Goal: Task Accomplishment & Management: Manage account settings

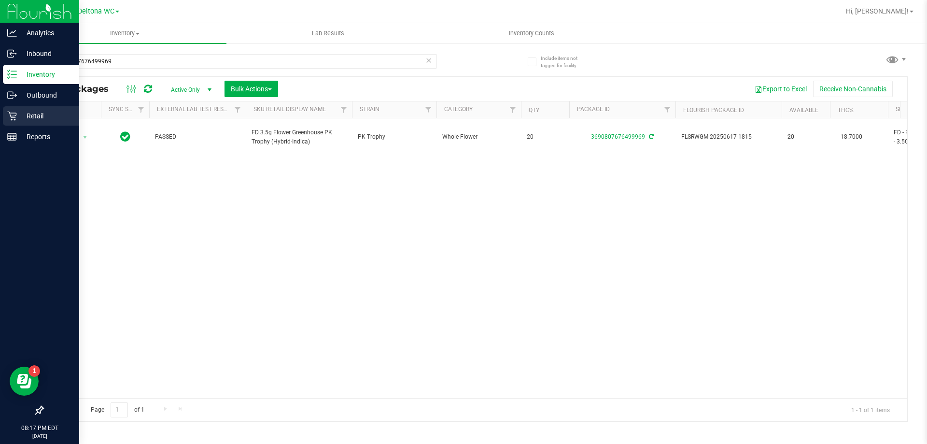
drag, startPoint x: 28, startPoint y: 113, endPoint x: 35, endPoint y: 114, distance: 7.3
click at [29, 114] on p "Retail" at bounding box center [46, 116] width 58 height 12
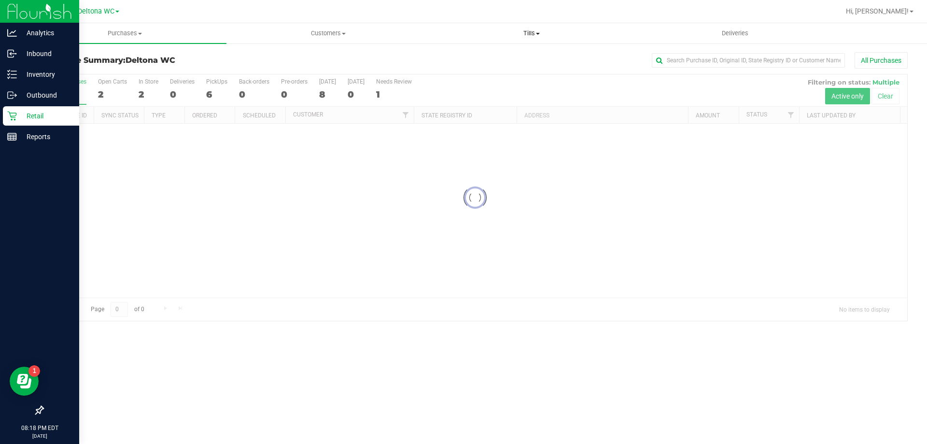
click at [529, 35] on span "Tills" at bounding box center [531, 33] width 202 height 9
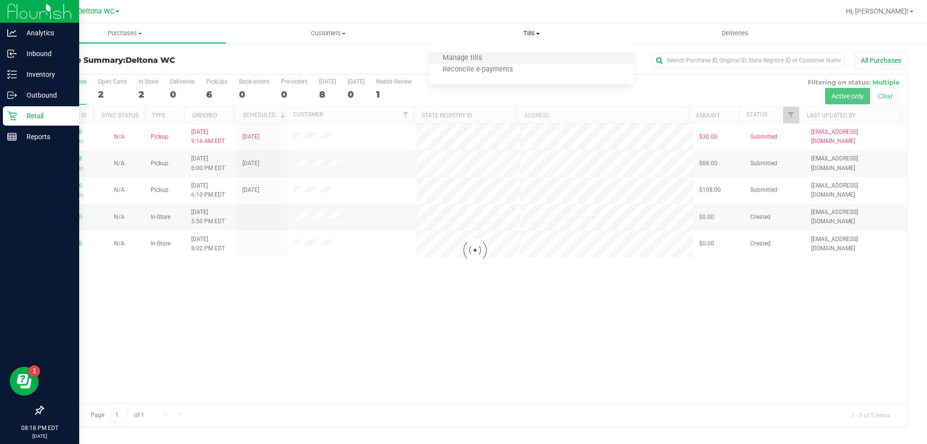
click at [499, 59] on li "Manage tills" at bounding box center [531, 59] width 203 height 12
click at [462, 58] on span "Manage tills" at bounding box center [462, 58] width 65 height 8
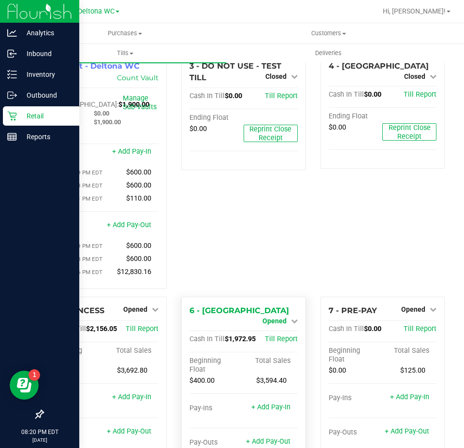
click at [277, 322] on span "Opened" at bounding box center [274, 321] width 24 height 8
click at [284, 333] on link "Close Till" at bounding box center [275, 329] width 26 height 8
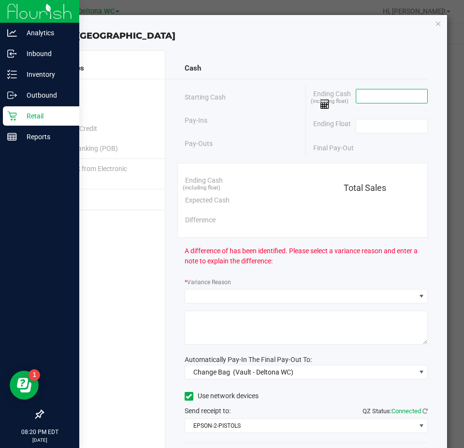
click at [363, 99] on input at bounding box center [391, 96] width 71 height 14
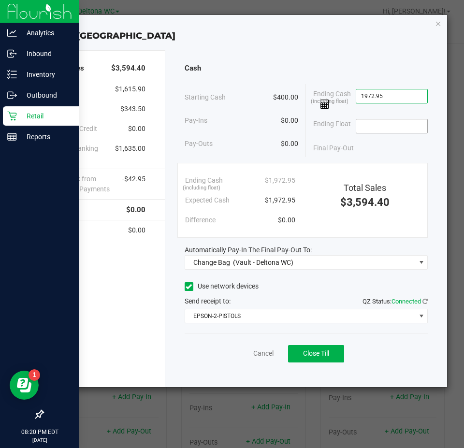
type input "$1,972.95"
click at [384, 126] on input at bounding box center [391, 126] width 71 height 14
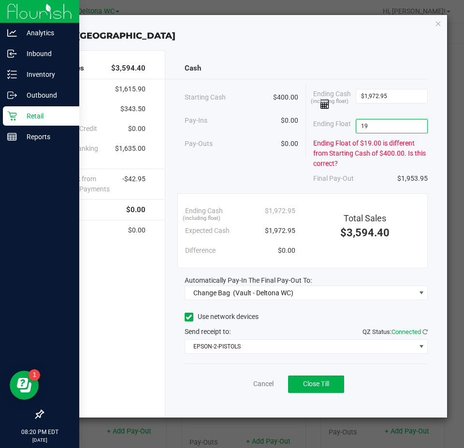
type input "1"
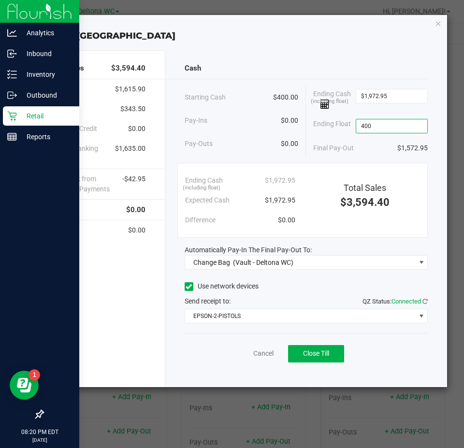
type input "$400.00"
click at [389, 147] on div "Final Pay-Out $1,572.95" at bounding box center [370, 148] width 114 height 20
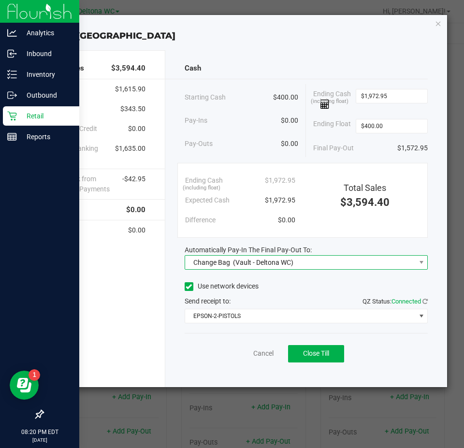
click at [358, 265] on span "Change Bag (Vault - Deltona WC)" at bounding box center [300, 262] width 230 height 14
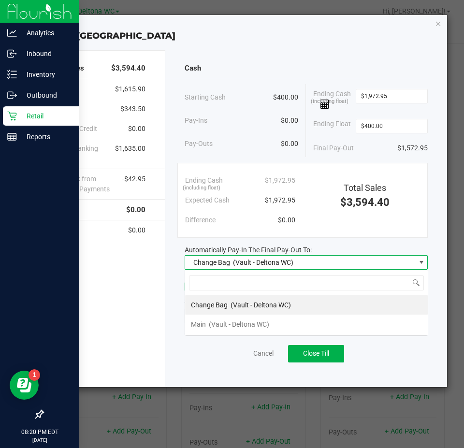
scroll to position [14, 243]
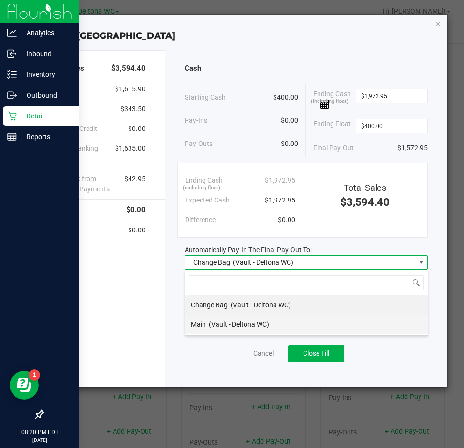
click at [272, 325] on li "Main (Vault - Deltona WC)" at bounding box center [306, 323] width 242 height 19
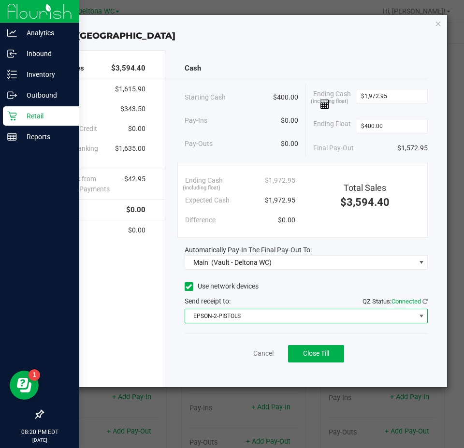
click at [248, 318] on span "EPSON-2-PISTOLS" at bounding box center [300, 316] width 230 height 14
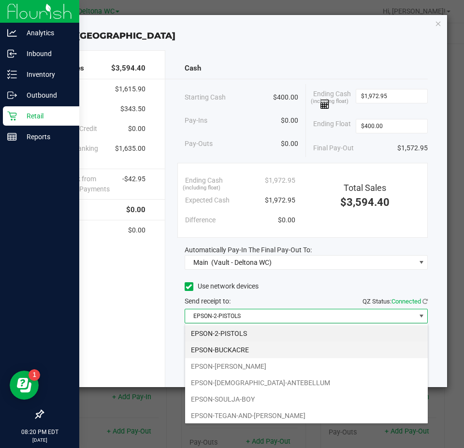
click at [226, 350] on li "EPSON-BUCKACRE" at bounding box center [306, 349] width 242 height 16
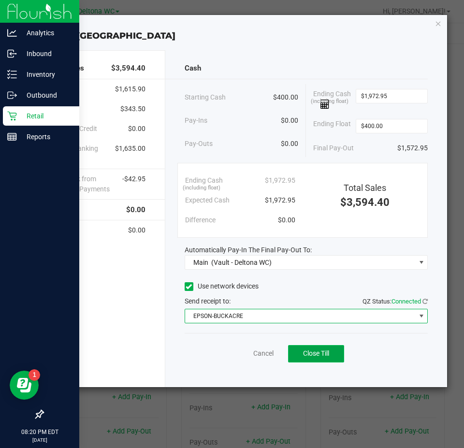
click at [303, 353] on span "Close Till" at bounding box center [316, 353] width 26 height 8
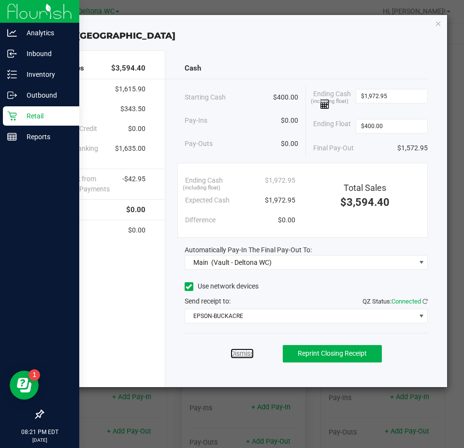
click at [244, 351] on link "Dismiss" at bounding box center [241, 353] width 23 height 10
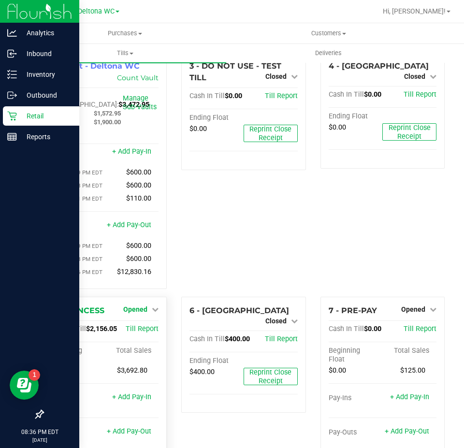
click at [139, 313] on span "Opened" at bounding box center [135, 309] width 24 height 8
click at [133, 333] on link "Close Till" at bounding box center [137, 329] width 26 height 8
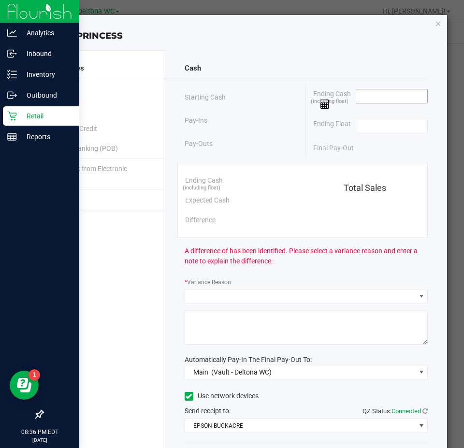
click at [361, 91] on input at bounding box center [391, 96] width 71 height 14
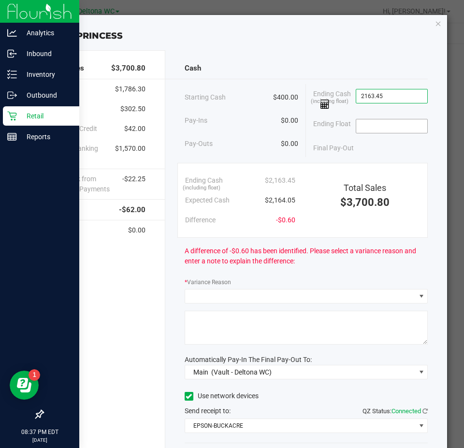
type input "$2,163.45"
click at [380, 128] on input at bounding box center [391, 126] width 71 height 14
type input "$400.00"
click at [383, 140] on div "Final Pay-Out $1,763.45" at bounding box center [370, 148] width 114 height 20
click at [325, 270] on div "A difference of -$0.60 has been identified. Please select a variance reason and…" at bounding box center [305, 256] width 243 height 37
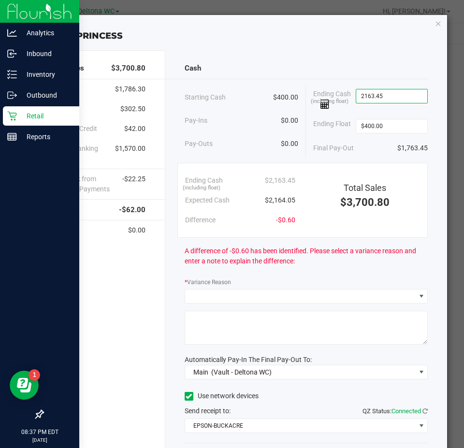
click at [387, 98] on input "2163.45" at bounding box center [391, 96] width 71 height 14
type input "$2,164.15"
click at [391, 122] on input "400" at bounding box center [391, 126] width 71 height 14
type input "$400.00"
type input "2164.15"
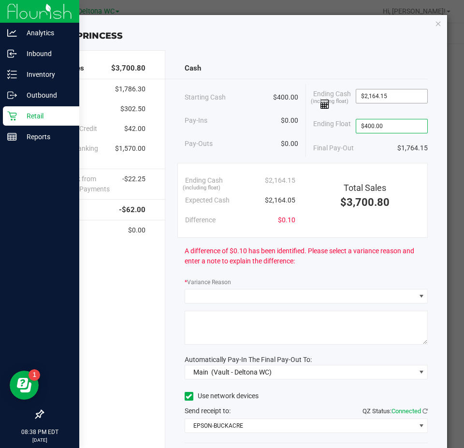
type input "$400.00"
click at [392, 95] on input "2164.15" at bounding box center [391, 96] width 71 height 14
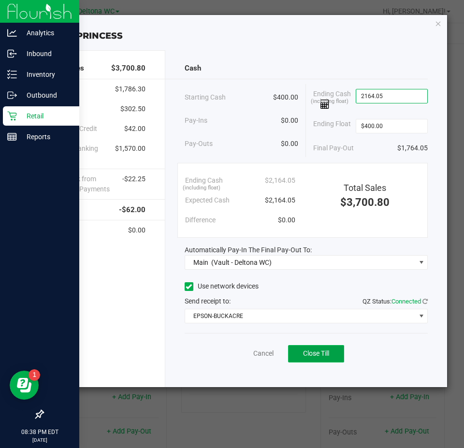
type input "$2,164.05"
click at [312, 352] on span "Close Till" at bounding box center [316, 353] width 26 height 8
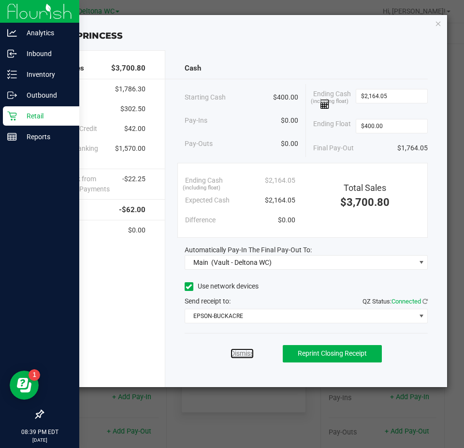
click at [239, 352] on link "Dismiss" at bounding box center [241, 353] width 23 height 10
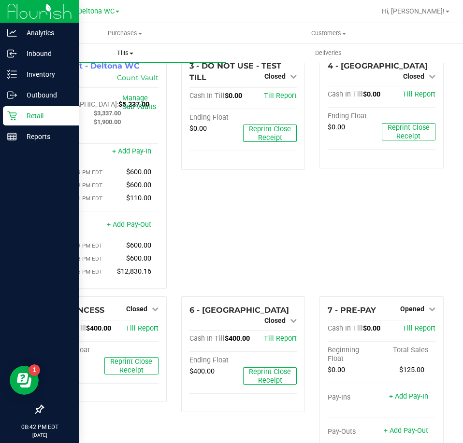
click at [126, 51] on span "Tills" at bounding box center [125, 53] width 202 height 9
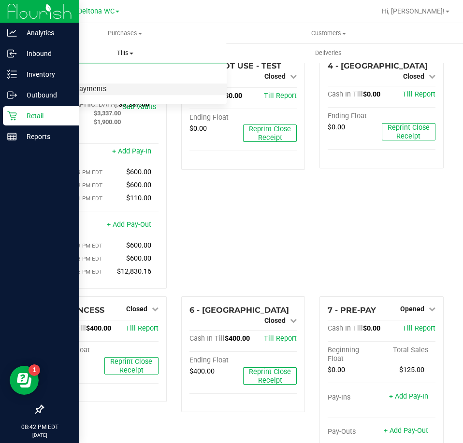
click at [63, 89] on span "Reconcile e-payments" at bounding box center [71, 89] width 96 height 8
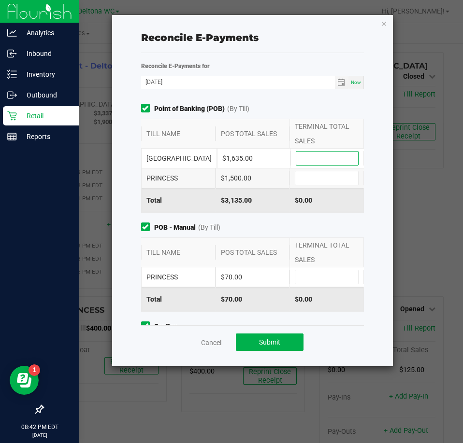
click at [300, 157] on input at bounding box center [327, 159] width 62 height 14
type input "$1,635.00"
click at [312, 182] on input at bounding box center [326, 178] width 63 height 14
type input "$1,500.00"
click at [326, 279] on input at bounding box center [326, 277] width 63 height 14
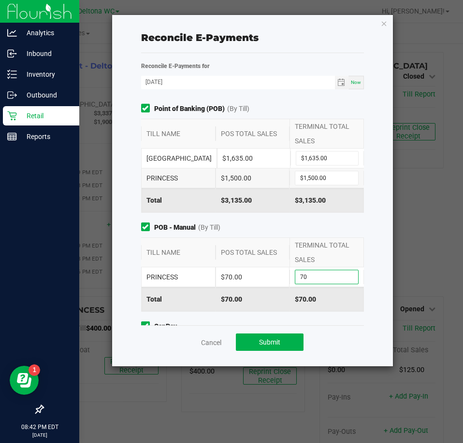
type input "$70.00"
click at [337, 221] on div "Point of Banking (POB) (By Till) TILL NAME POS TOTAL SALES TERMINAL TOTAL SALES…" at bounding box center [253, 215] width 238 height 222
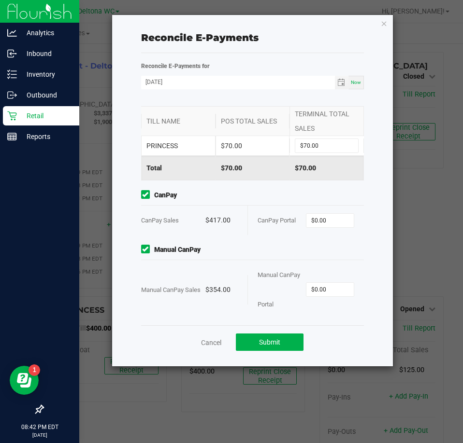
scroll to position [133, 0]
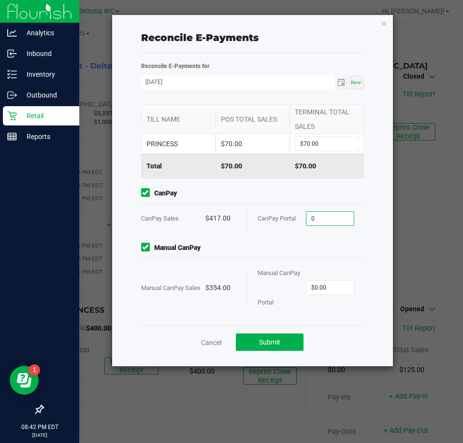
click at [323, 216] on input "0" at bounding box center [329, 219] width 47 height 14
type input "$417.00"
click at [333, 286] on input "0" at bounding box center [329, 288] width 47 height 14
type input "$354.00"
click at [322, 236] on div "Point of Banking (POB) (By Till) TILL NAME POS TOTAL SALES TERMINAL TOTAL SALES…" at bounding box center [253, 215] width 238 height 222
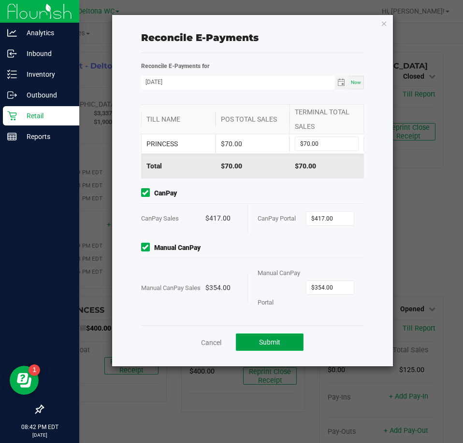
click at [270, 341] on span "Submit" at bounding box center [269, 343] width 21 height 8
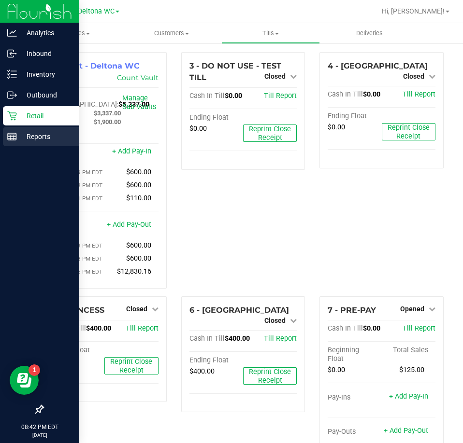
click at [38, 138] on p "Reports" at bounding box center [46, 137] width 58 height 12
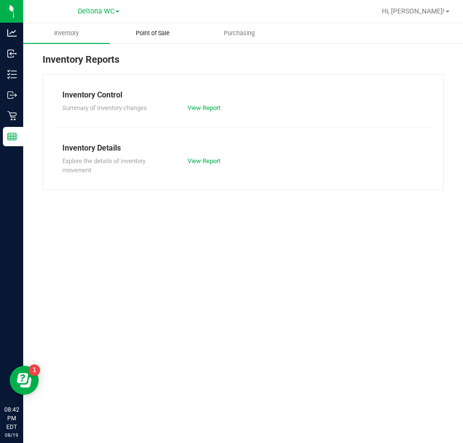
click at [145, 33] on span "Point of Sale" at bounding box center [153, 33] width 60 height 9
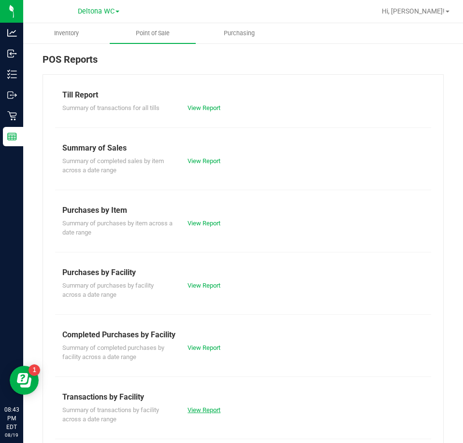
click at [203, 411] on link "View Report" at bounding box center [203, 410] width 33 height 7
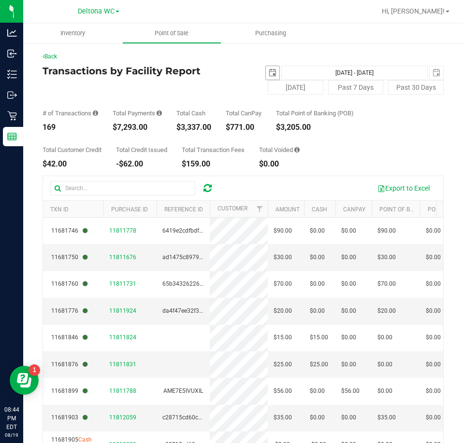
click at [270, 73] on span "select" at bounding box center [273, 73] width 8 height 8
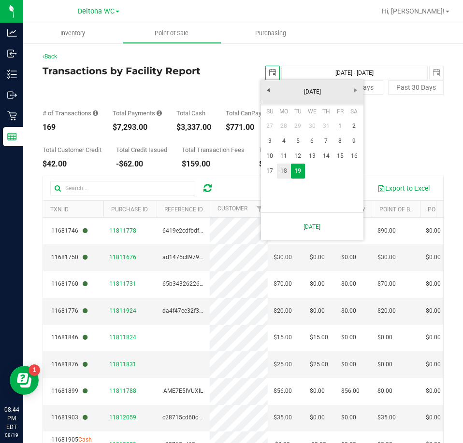
click at [283, 170] on link "18" at bounding box center [284, 171] width 14 height 15
type input "[DATE]"
type input "[DATE] - [DATE]"
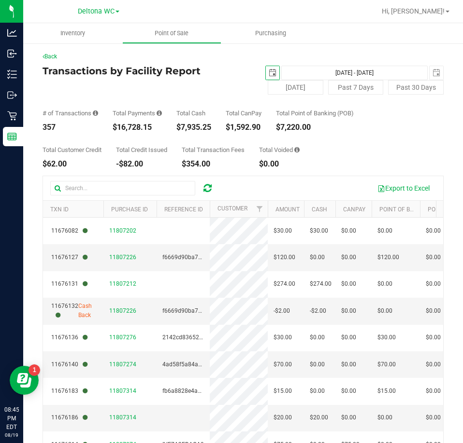
click at [273, 72] on span "select" at bounding box center [273, 73] width 14 height 14
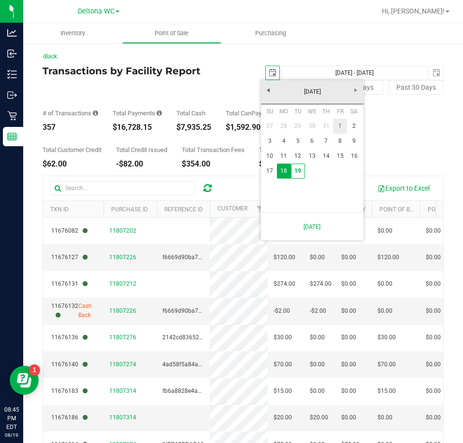
click at [342, 126] on link "1" at bounding box center [340, 126] width 14 height 15
type input "2025-08-01"
type input "Aug 1, 2025 - Aug 19, 2025"
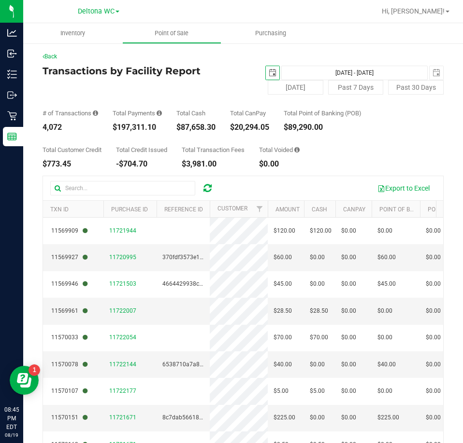
click at [270, 71] on span "select" at bounding box center [273, 73] width 8 height 8
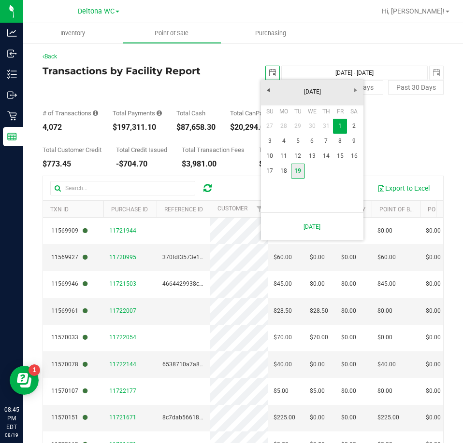
click at [298, 169] on link "19" at bounding box center [298, 171] width 14 height 15
type input "[DATE]"
type input "[DATE] - [DATE]"
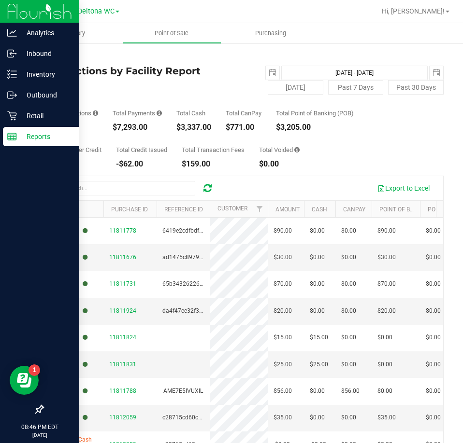
click at [19, 138] on p "Reports" at bounding box center [46, 137] width 58 height 12
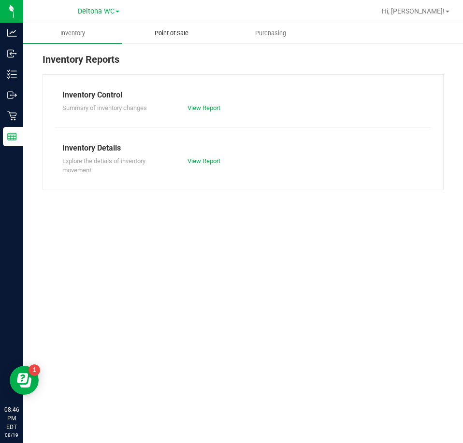
click at [170, 36] on span "Point of Sale" at bounding box center [172, 33] width 60 height 9
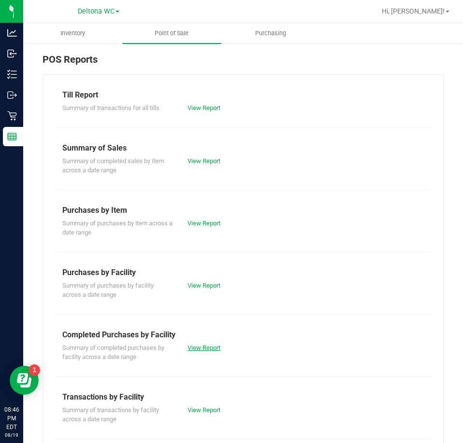
click at [203, 348] on link "View Report" at bounding box center [203, 347] width 33 height 7
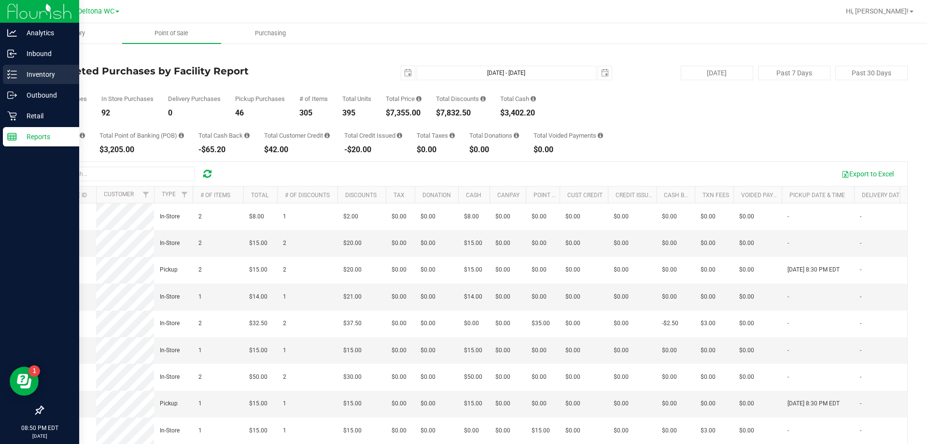
click at [46, 75] on p "Inventory" at bounding box center [46, 75] width 58 height 12
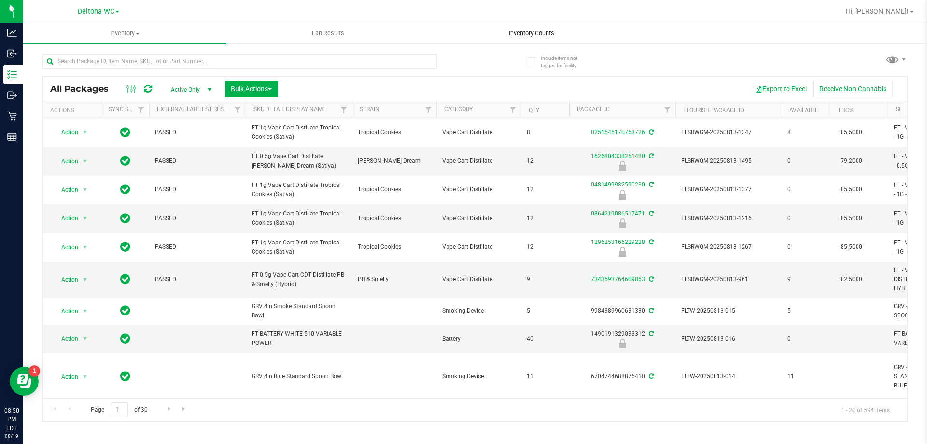
click at [462, 25] on uib-tab-heading "Inventory Counts" at bounding box center [531, 33] width 202 height 19
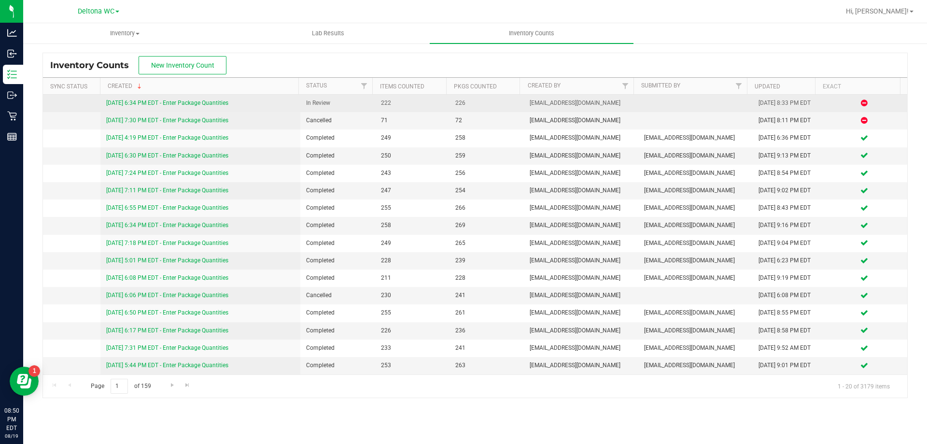
click at [194, 100] on link "8/19/25 6:34 PM EDT - Enter Package Quantities" at bounding box center [167, 102] width 122 height 7
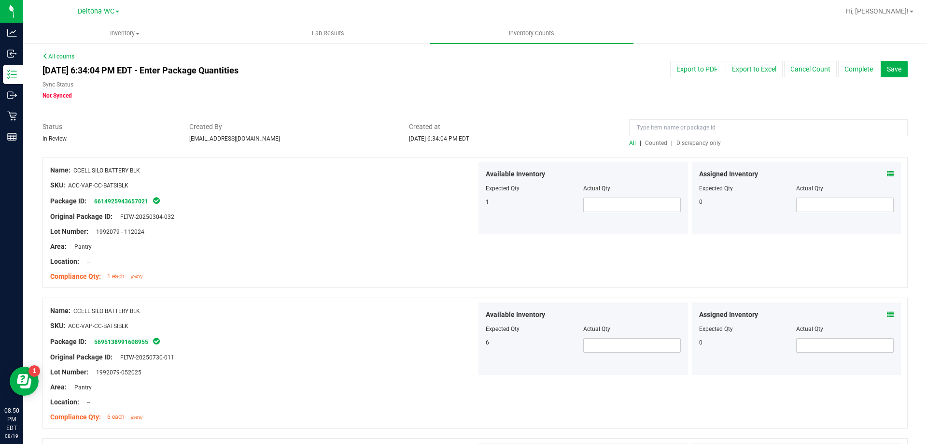
click at [462, 143] on span "Discrepancy only" at bounding box center [699, 143] width 44 height 7
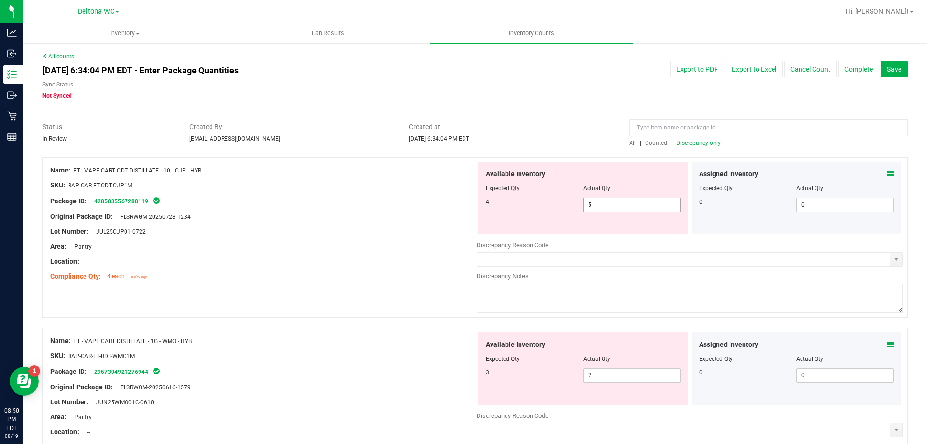
drag, startPoint x: 611, startPoint y: 207, endPoint x: 515, endPoint y: 220, distance: 97.0
click at [462, 220] on div "Available Inventory Expected Qty Actual Qty 4 5 5" at bounding box center [584, 198] width 210 height 72
type input "4"
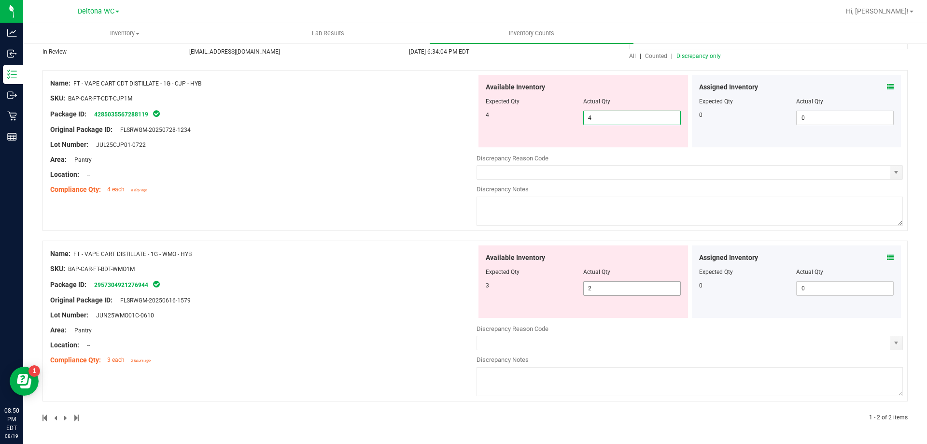
type input "4"
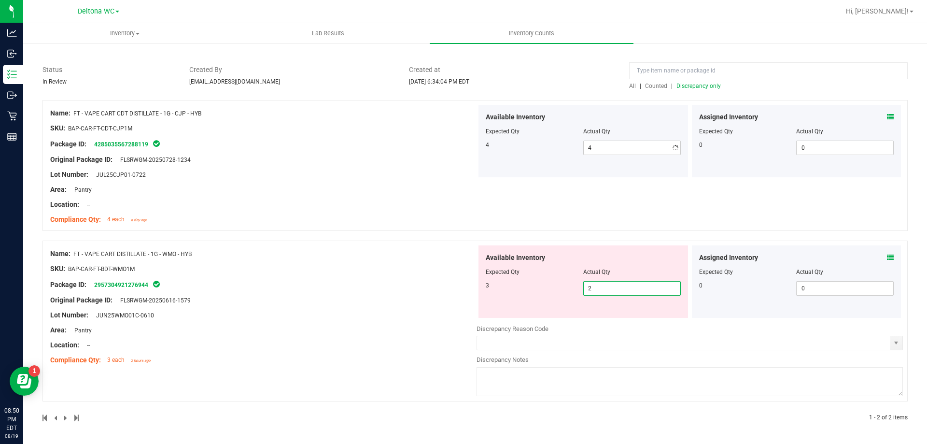
drag, startPoint x: 580, startPoint y: 293, endPoint x: 487, endPoint y: 318, distance: 95.6
click at [462, 318] on div "Available Inventory Expected Qty Actual Qty 3 2 2" at bounding box center [690, 321] width 426 height 153
type input "3"
drag, startPoint x: 439, startPoint y: 218, endPoint x: 459, endPoint y: 227, distance: 22.5
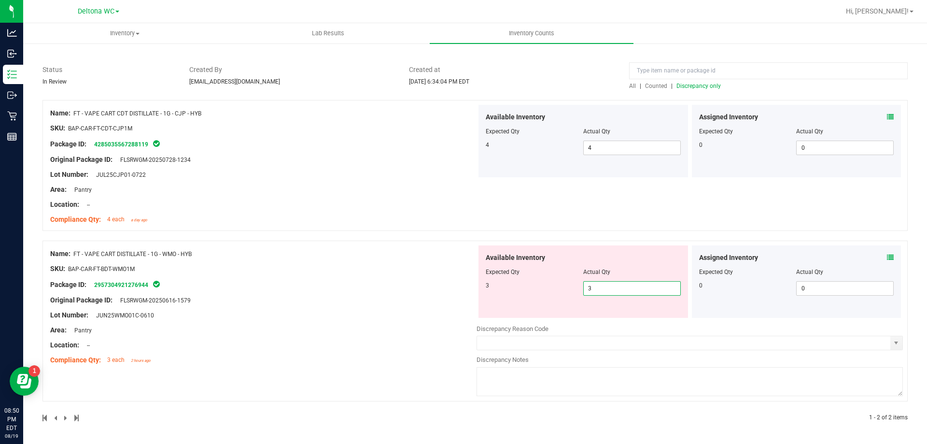
click at [439, 218] on div "Name: FT - VAPE CART CDT DISTILLATE - 1G - CJP - HYB SKU: BAP-CAR-FT-CDT-CJP1M …" at bounding box center [263, 166] width 426 height 123
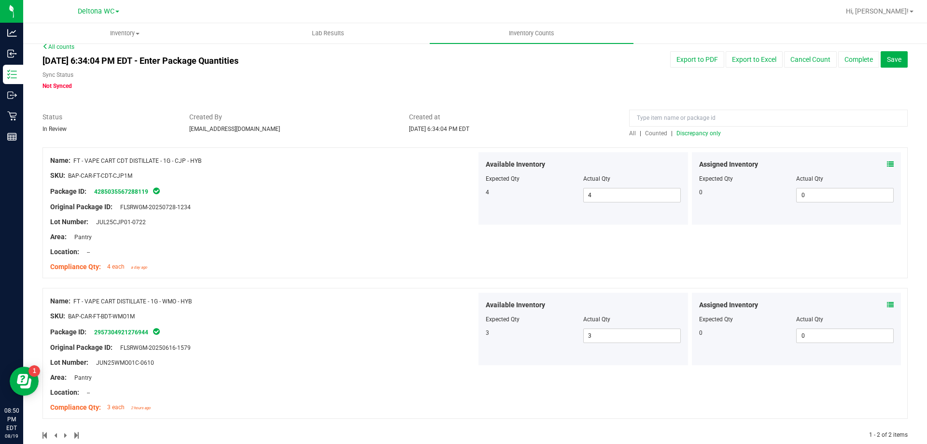
scroll to position [0, 0]
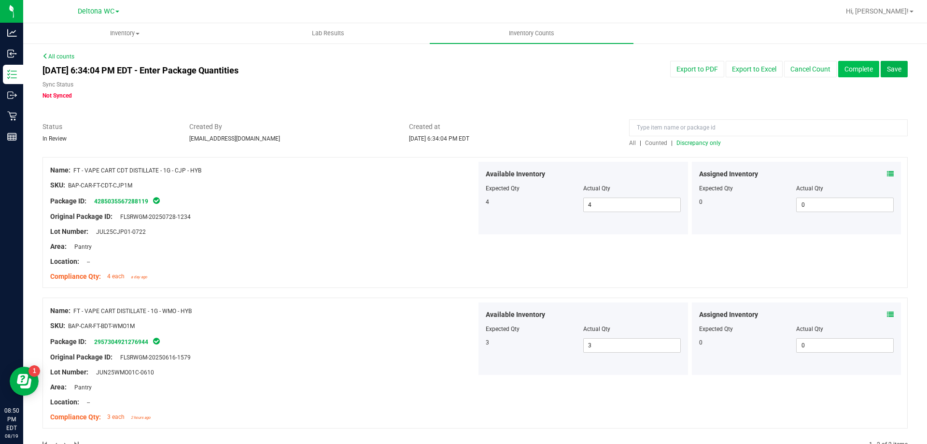
click at [462, 69] on button "Complete" at bounding box center [858, 69] width 41 height 16
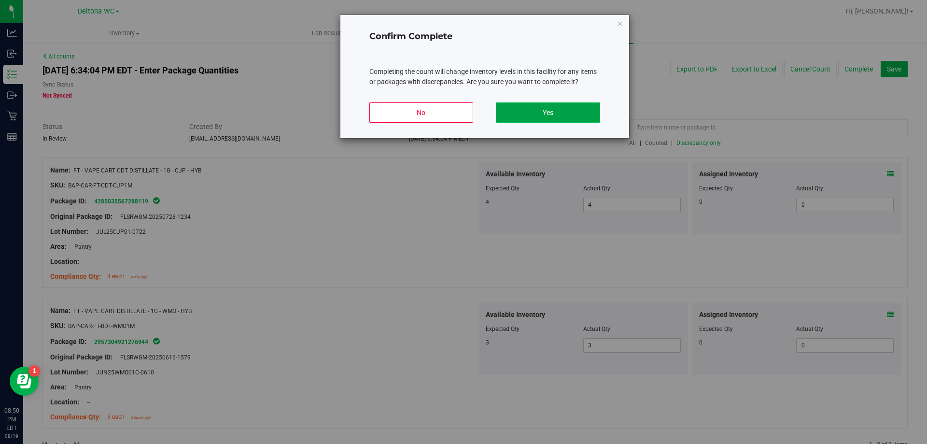
click at [462, 111] on button "Yes" at bounding box center [548, 112] width 104 height 20
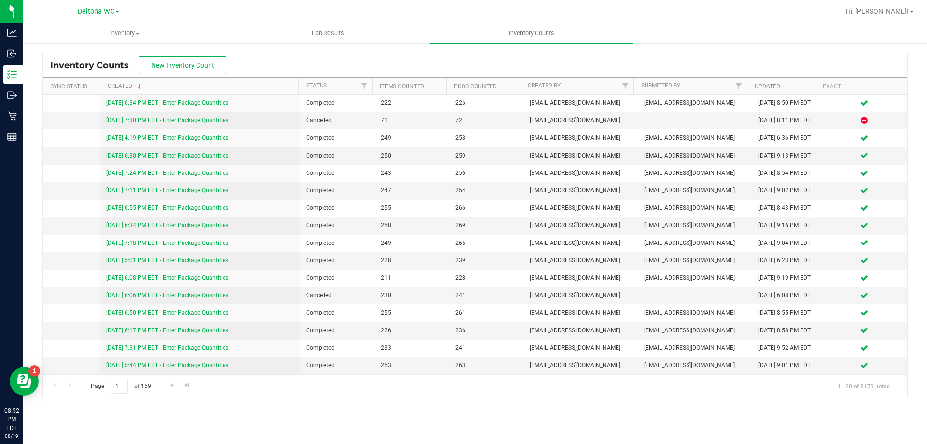
click at [462, 18] on div "Hi, [PERSON_NAME]!" at bounding box center [879, 11] width 75 height 17
click at [462, 11] on span "Hi, [PERSON_NAME]!" at bounding box center [877, 11] width 63 height 8
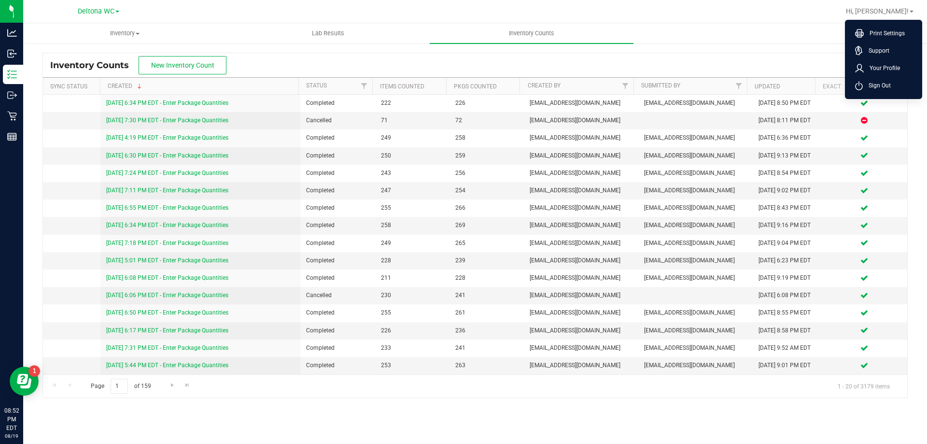
drag, startPoint x: 879, startPoint y: 85, endPoint x: 872, endPoint y: 84, distance: 6.9
click at [462, 85] on span "Sign Out" at bounding box center [877, 86] width 28 height 10
